Goal: Information Seeking & Learning: Learn about a topic

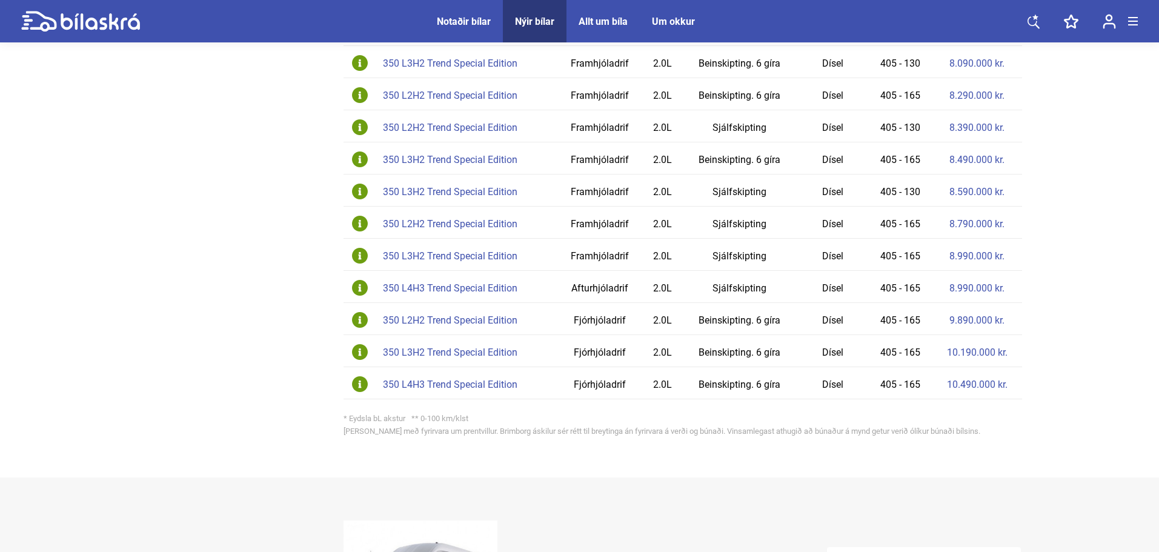
click at [58, 253] on div "Nýir bílar Brimborg [GEOGRAPHIC_DATA] Ford Transit Van 2020 80 Síðast uppfært 7…" at bounding box center [579, 364] width 1159 height 2252
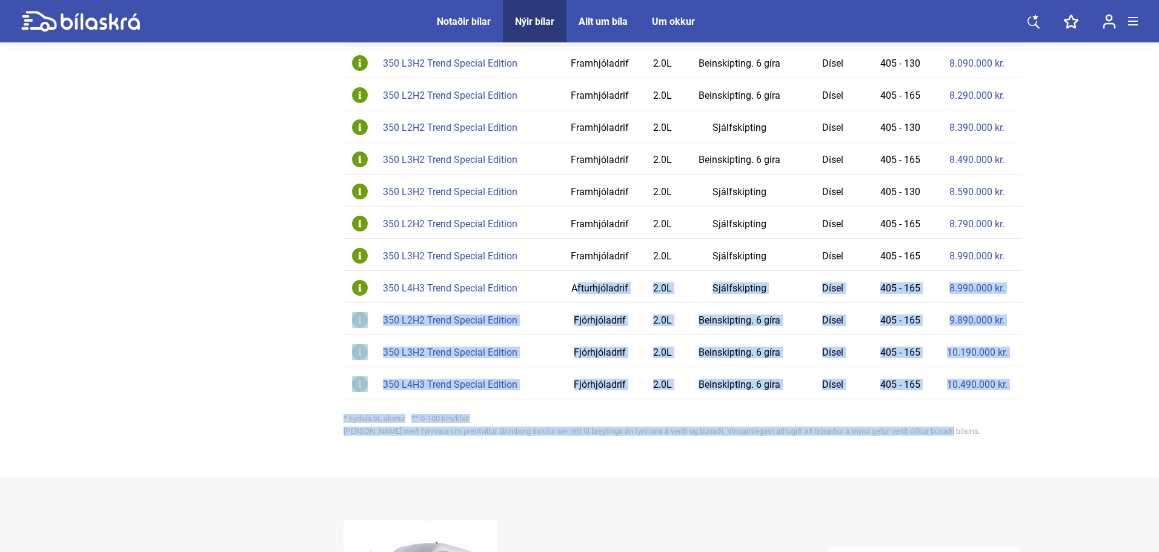
drag, startPoint x: 1027, startPoint y: 453, endPoint x: 334, endPoint y: 225, distance: 729.6
click at [399, 235] on div "Nýir bílar Brimborg [GEOGRAPHIC_DATA] Ford Transit Van 2020 80 Síðast uppfært 7…" at bounding box center [579, 364] width 1159 height 2252
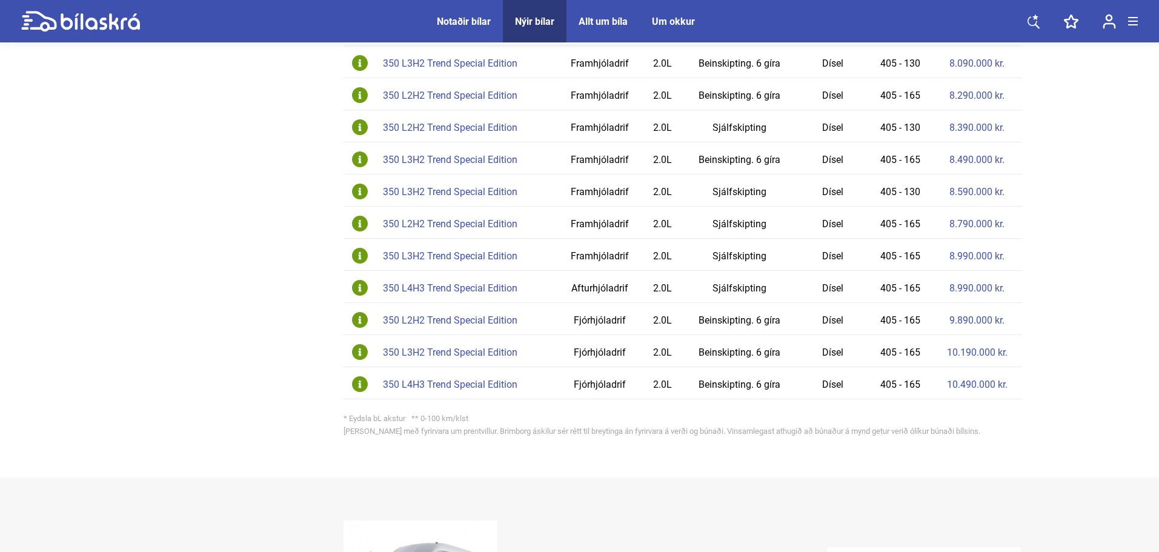
click at [293, 217] on div at bounding box center [232, 187] width 188 height 519
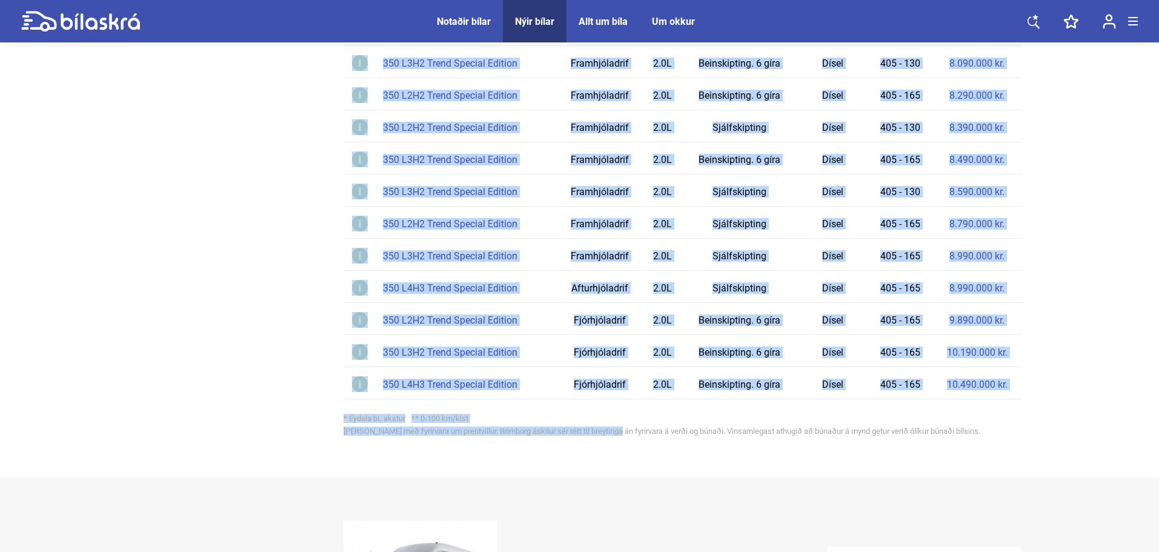
drag, startPoint x: 281, startPoint y: 193, endPoint x: 909, endPoint y: 444, distance: 676.2
click at [628, 438] on div "Ford Transit Van verðlisti Nánar um Transit Van Sækja verðlista Útfærsla Drif […" at bounding box center [580, 196] width 885 height 537
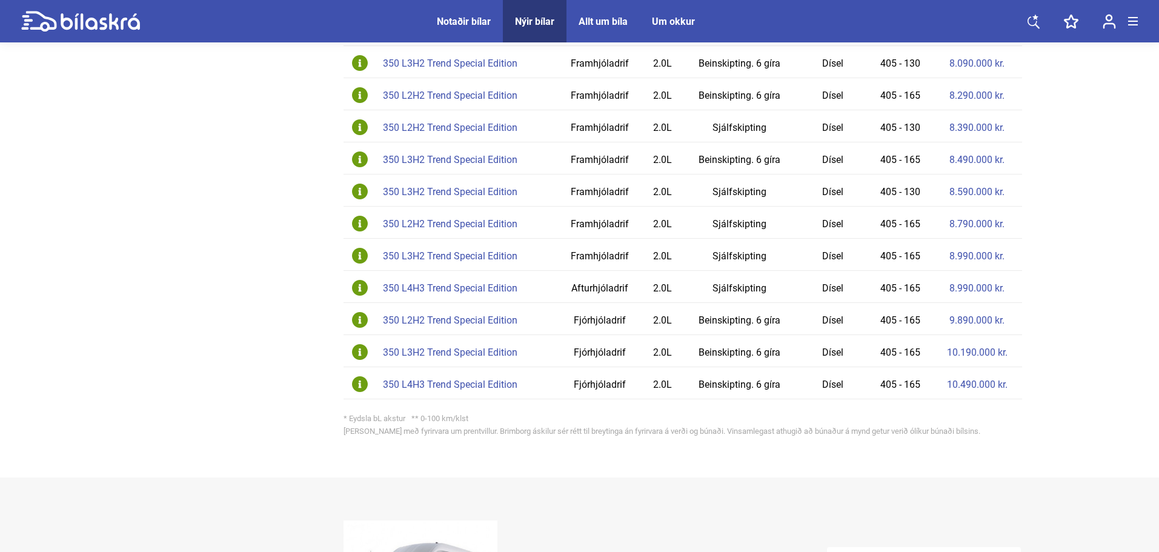
click at [967, 456] on div "Ford Transit Van verðlisti Nánar um Transit Van Sækja verðlista Útfærsla Drif […" at bounding box center [683, 196] width 679 height 537
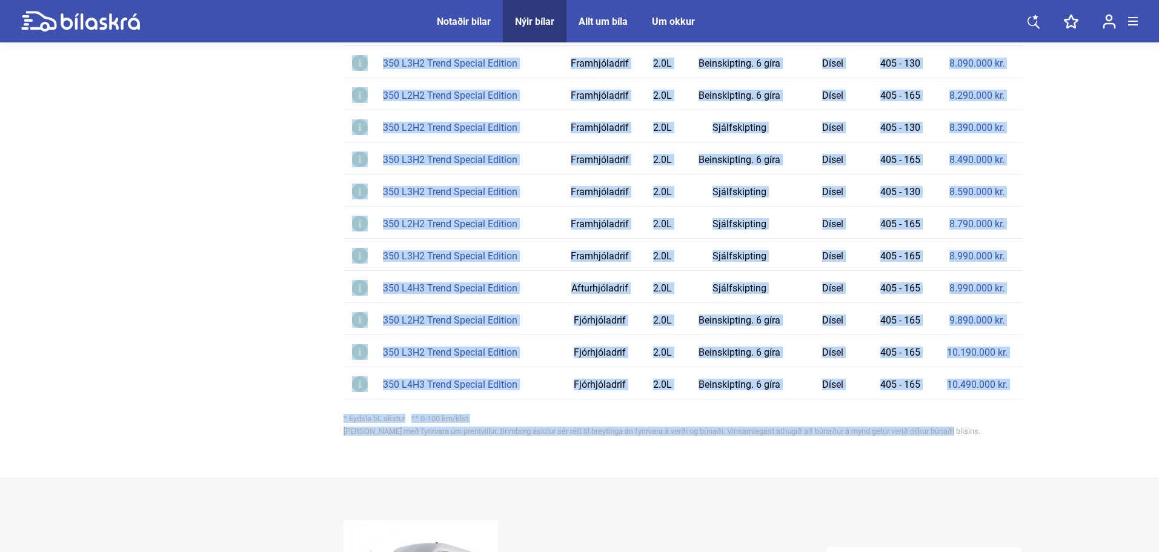
drag, startPoint x: 752, startPoint y: 371, endPoint x: 199, endPoint y: 68, distance: 630.6
click at [198, 57] on div "Ford Transit Van verðlisti Nánar um Transit Van Sækja verðlista Útfærsla Drif […" at bounding box center [580, 196] width 885 height 537
click at [249, 108] on div at bounding box center [232, 187] width 188 height 519
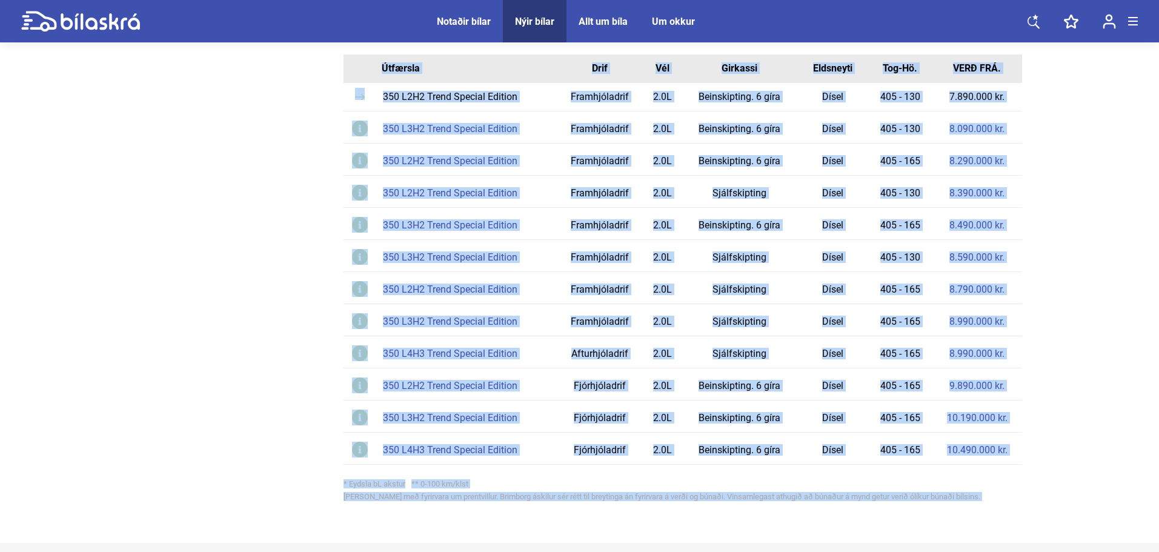
scroll to position [917, 0]
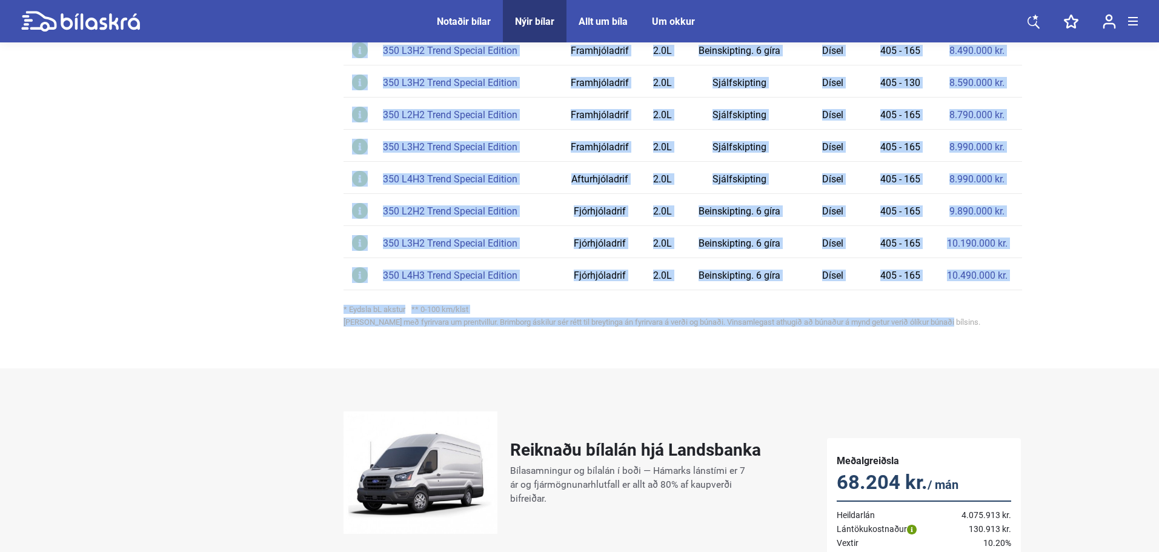
drag, startPoint x: 253, startPoint y: 128, endPoint x: 1025, endPoint y: 352, distance: 804.0
drag, startPoint x: 1019, startPoint y: 339, endPoint x: 223, endPoint y: 88, distance: 834.8
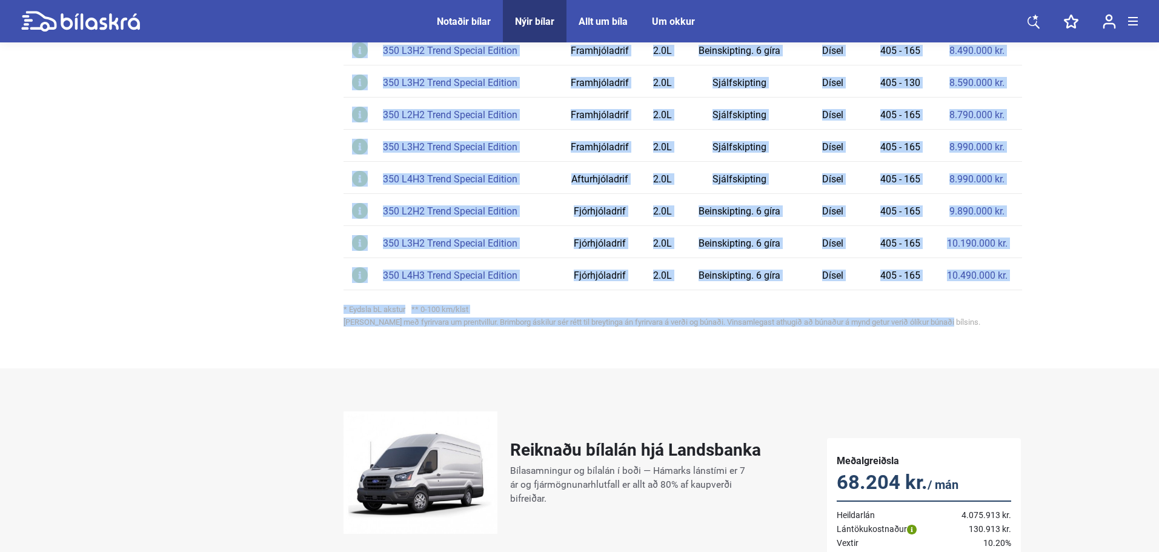
click at [213, 87] on div at bounding box center [232, 78] width 188 height 519
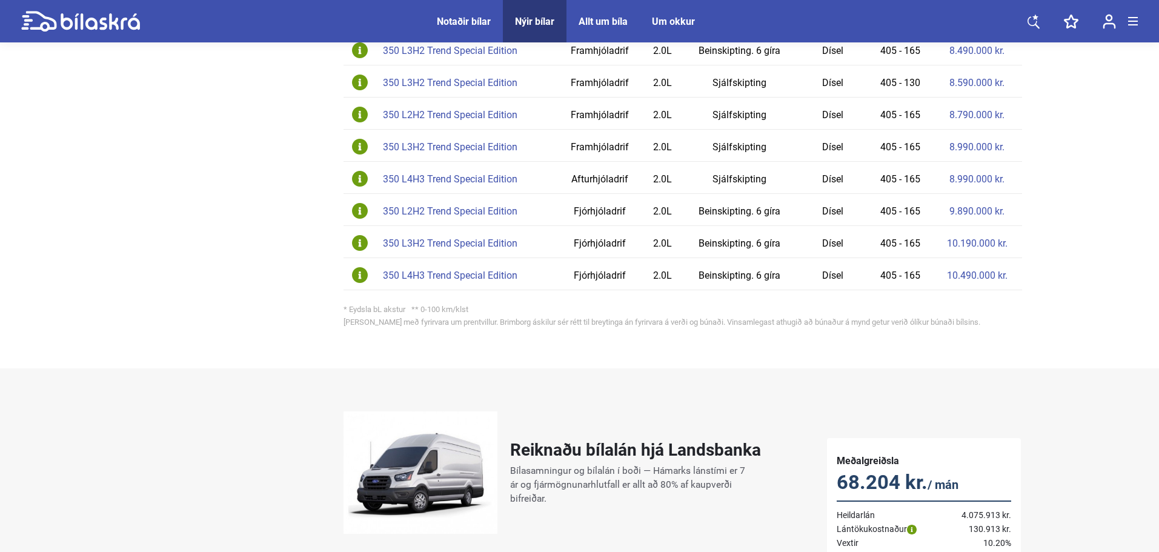
scroll to position [432, 0]
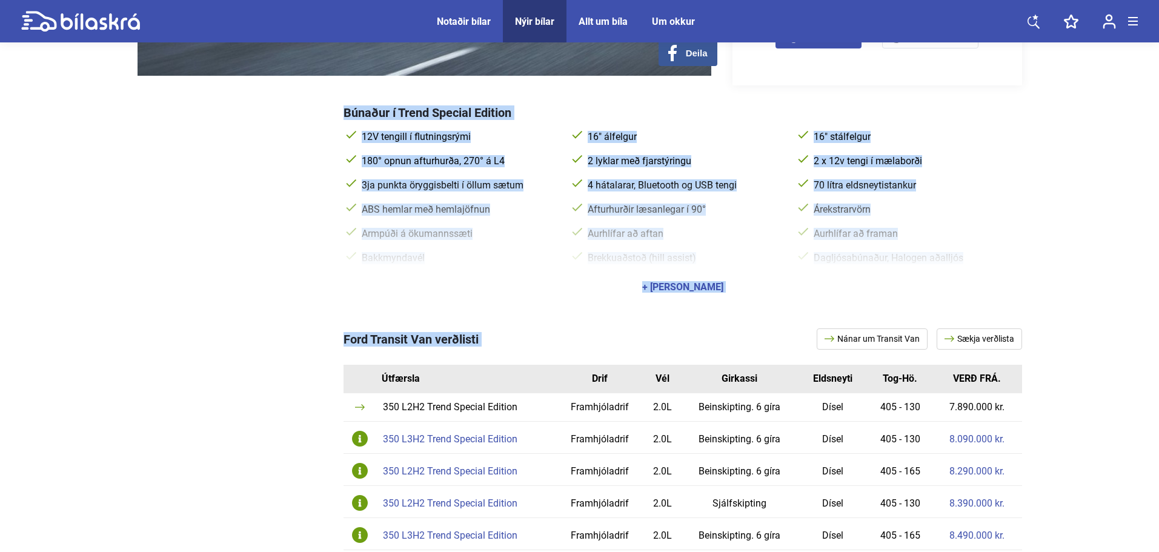
drag, startPoint x: 228, startPoint y: 121, endPoint x: 1106, endPoint y: 357, distance: 908.9
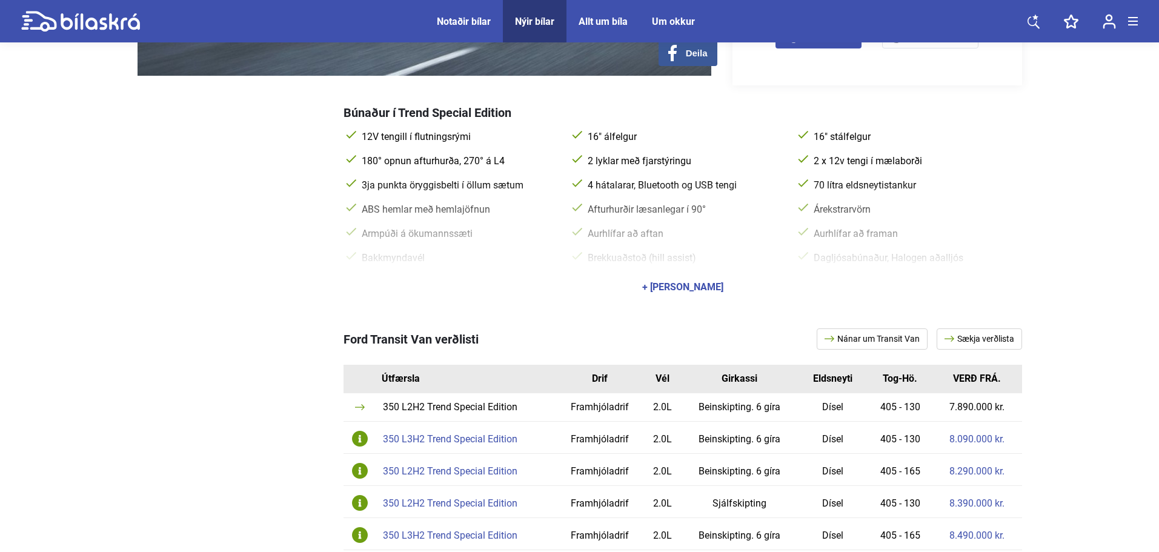
click at [698, 289] on div "+ [PERSON_NAME]" at bounding box center [682, 287] width 81 height 10
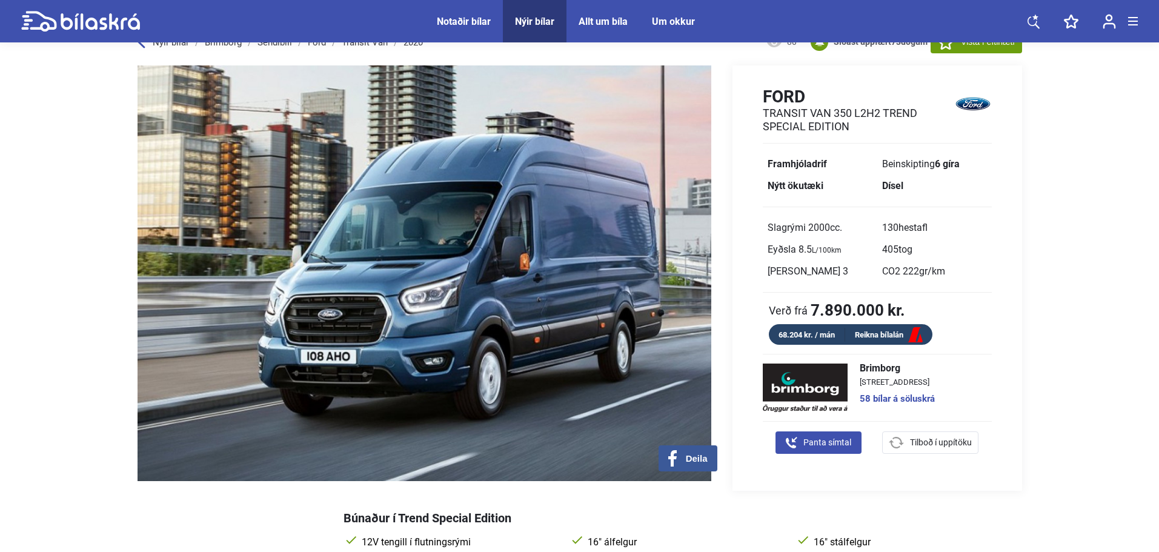
scroll to position [0, 0]
